Goal: Task Accomplishment & Management: Complete application form

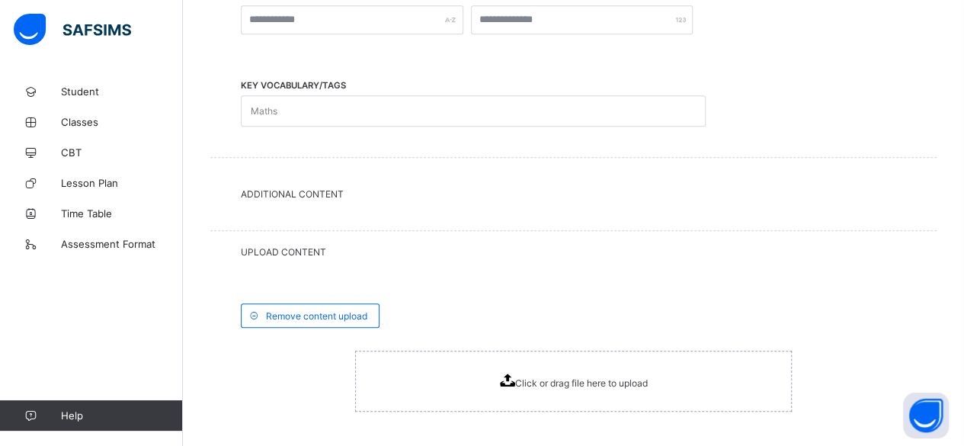
scroll to position [657, 0]
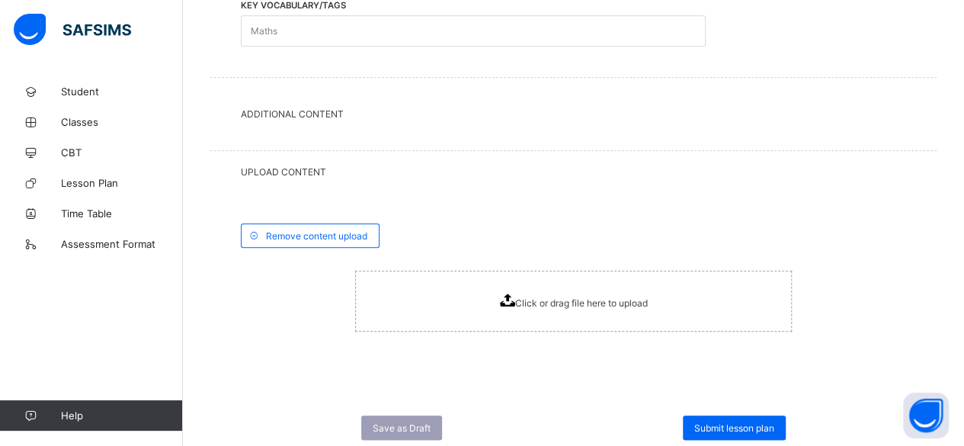
click at [537, 302] on span "Click or drag file here to upload" at bounding box center [581, 302] width 133 height 11
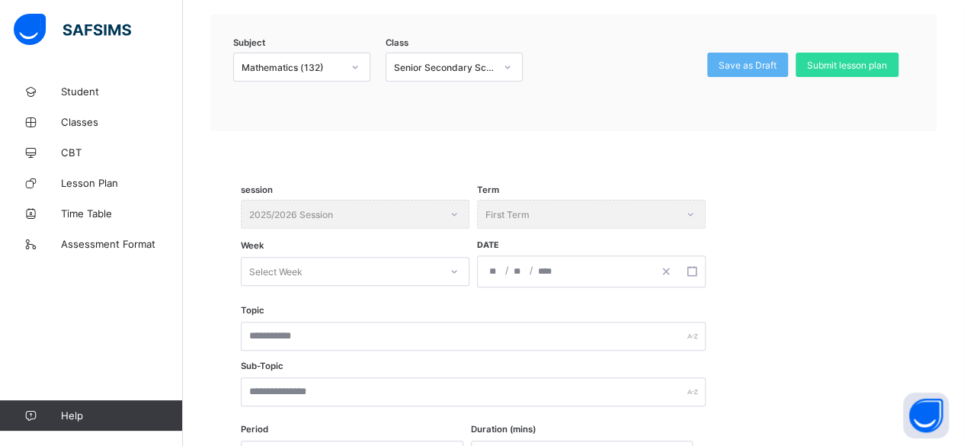
scroll to position [142, 0]
click at [401, 308] on div "No options" at bounding box center [355, 305] width 227 height 24
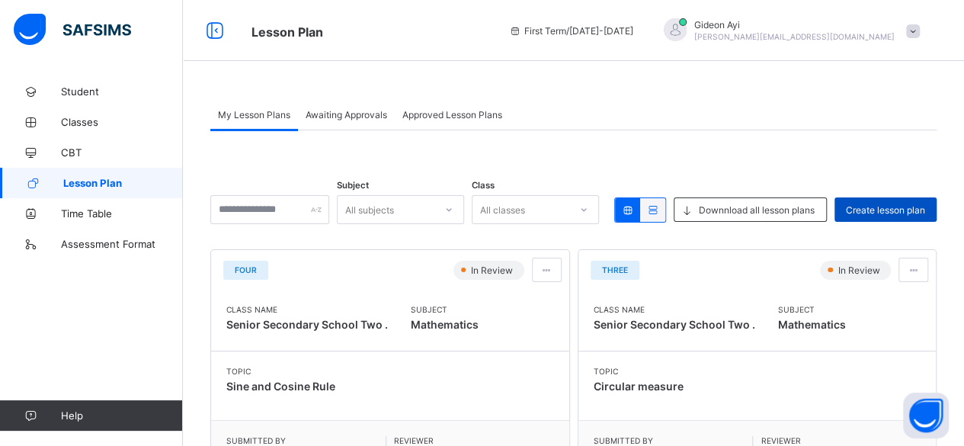
click at [902, 208] on span "Create lesson plan" at bounding box center [885, 209] width 79 height 11
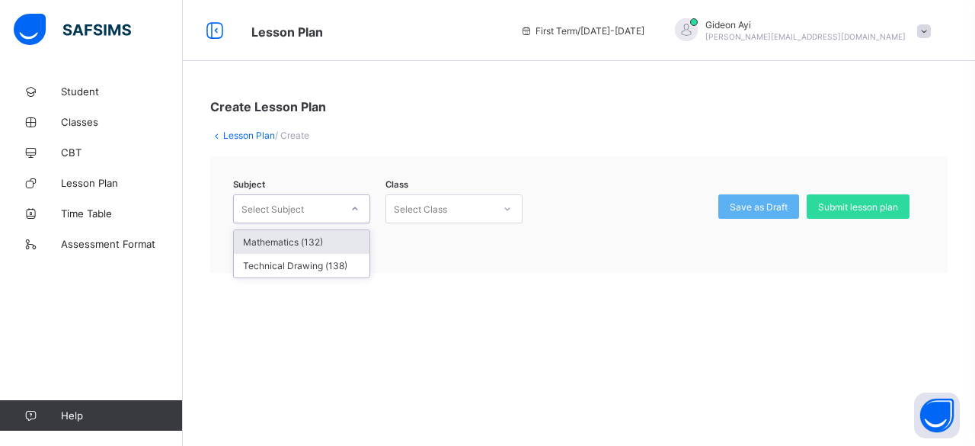
click at [339, 207] on div "Select Subject" at bounding box center [287, 208] width 107 height 21
click at [316, 240] on div "Mathematics (132)" at bounding box center [302, 242] width 136 height 24
click at [485, 207] on div "Select Class" at bounding box center [439, 208] width 107 height 21
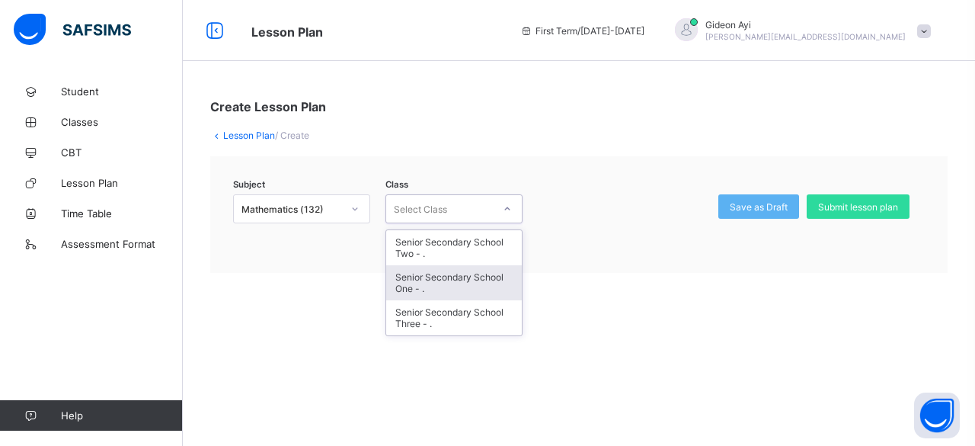
click at [443, 278] on div "Senior Secondary School One - ." at bounding box center [454, 282] width 136 height 35
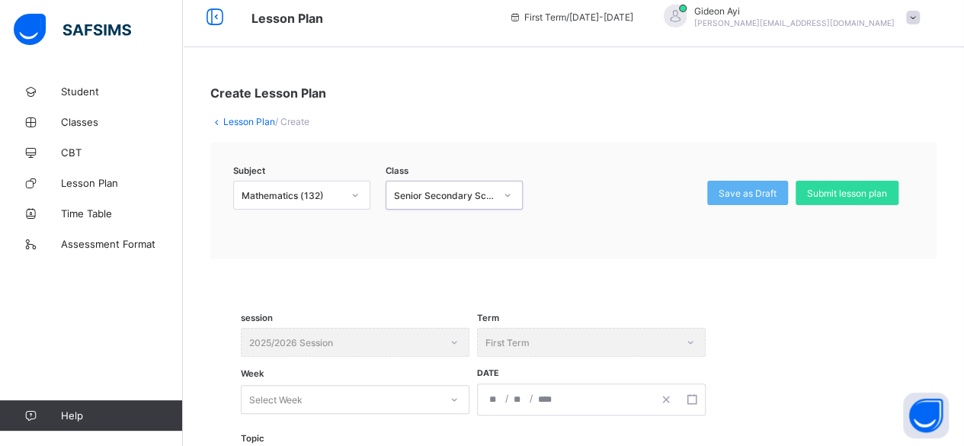
click at [443, 414] on div "session 2025/2026 Session Term First Term Week Select Week Date / /" at bounding box center [573, 381] width 665 height 107
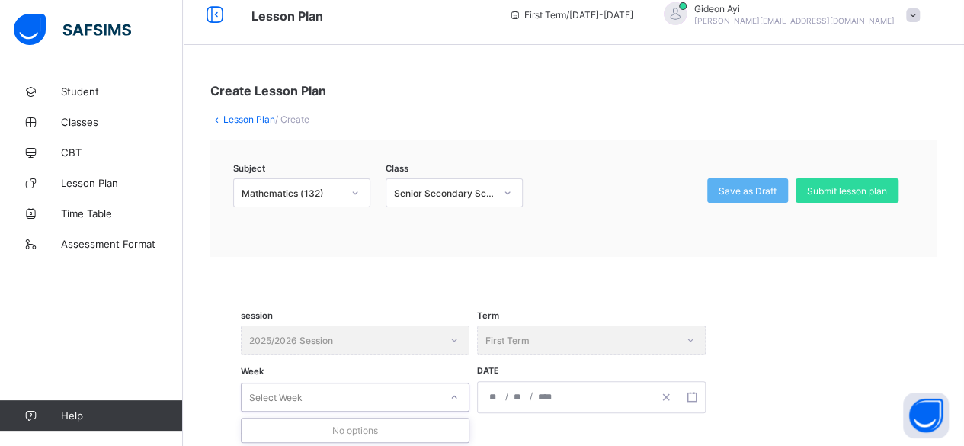
scroll to position [17, 0]
click at [450, 333] on div "session 2025/2026 Session" at bounding box center [355, 339] width 229 height 29
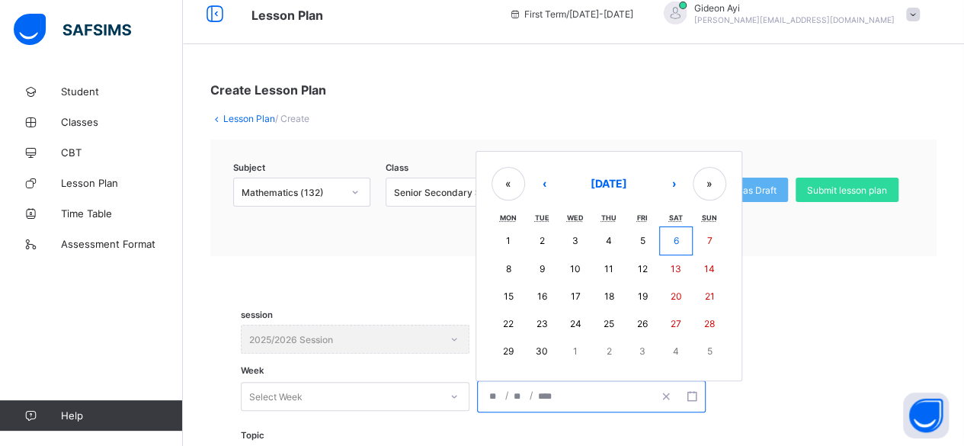
click at [497, 391] on input "number" at bounding box center [494, 396] width 12 height 30
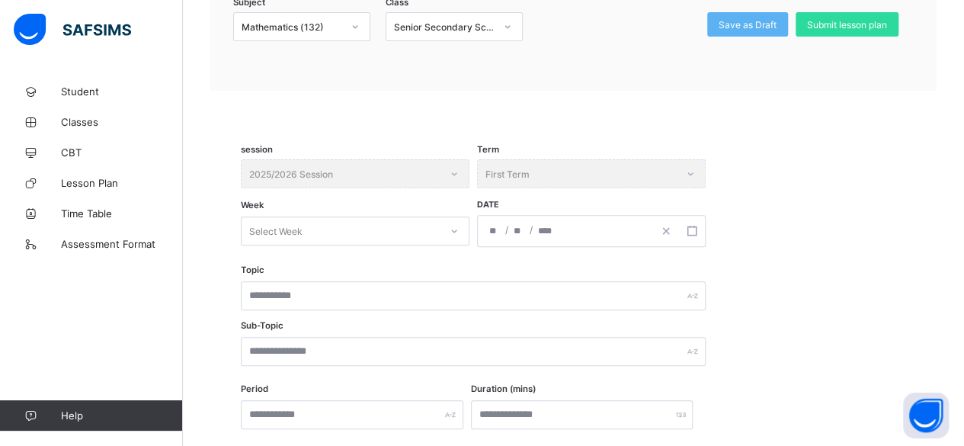
scroll to position [203, 0]
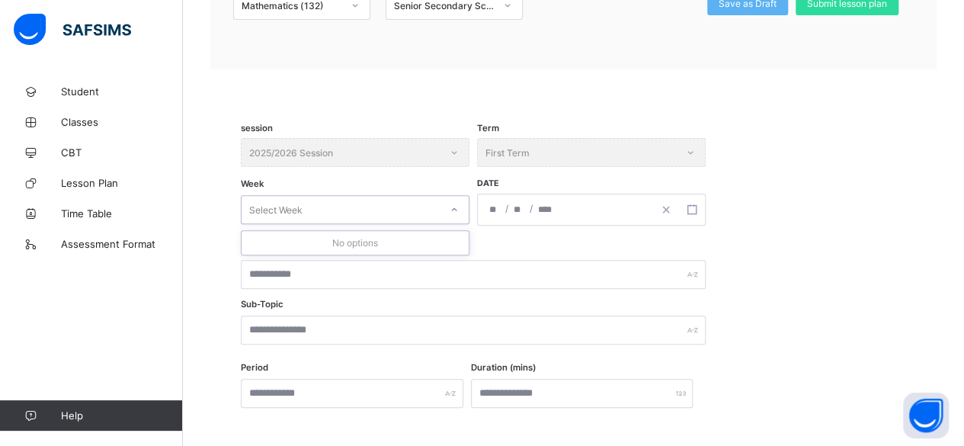
click at [453, 208] on icon at bounding box center [454, 209] width 9 height 15
click at [370, 243] on div "No options" at bounding box center [355, 243] width 227 height 24
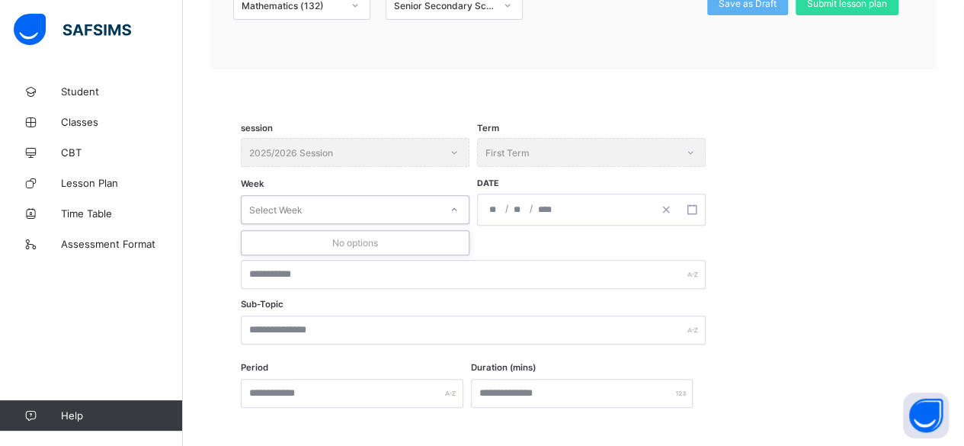
click at [370, 243] on div "No options" at bounding box center [355, 243] width 227 height 24
